Goal: Task Accomplishment & Management: Manage account settings

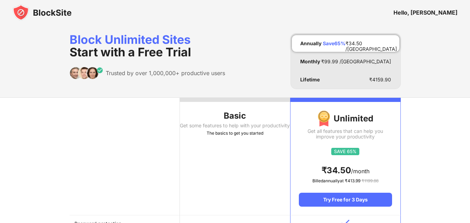
click at [435, 9] on div "Hello, Srishti" at bounding box center [425, 12] width 64 height 7
click at [156, 42] on div "Block Unlimited Sites Start with a Free Trial" at bounding box center [147, 45] width 155 height 25
click at [241, 175] on th "Basic Get some features to help with your productivity The basics to get you st…" at bounding box center [235, 156] width 110 height 117
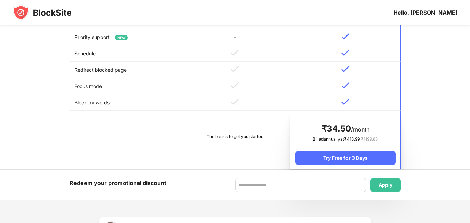
scroll to position [321, 0]
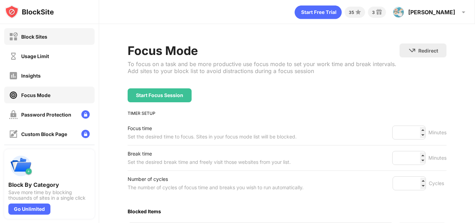
click at [40, 31] on div "Block Sites" at bounding box center [49, 36] width 90 height 17
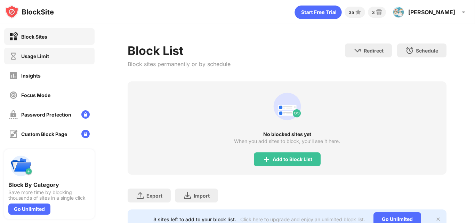
click at [37, 62] on div "Usage Limit" at bounding box center [49, 56] width 90 height 17
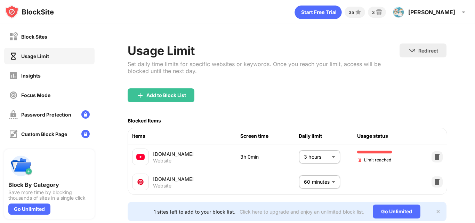
click at [319, 158] on body "Block Sites Usage Limit Insights Focus Mode Password Protection Custom Block Pa…" at bounding box center [237, 111] width 475 height 223
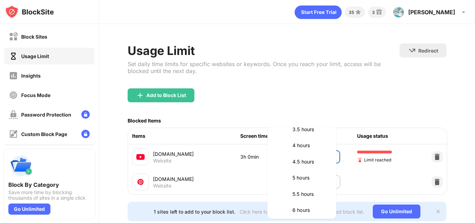
scroll to position [275, 0]
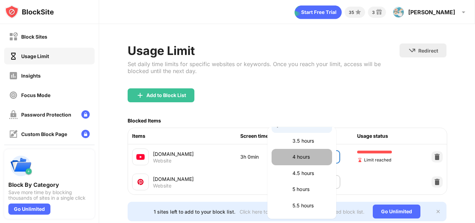
click at [319, 158] on p "4 hours" at bounding box center [309, 157] width 35 height 8
type input "***"
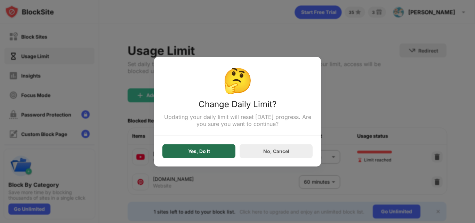
click at [211, 151] on div "Yes, Do It" at bounding box center [198, 151] width 73 height 14
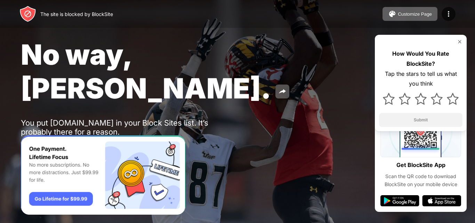
click at [159, 28] on div "No way, [PERSON_NAME]. You put [DOMAIN_NAME] in your Block Sites list. It’s pro…" at bounding box center [237, 97] width 475 height 195
